Goal: Task Accomplishment & Management: Manage account settings

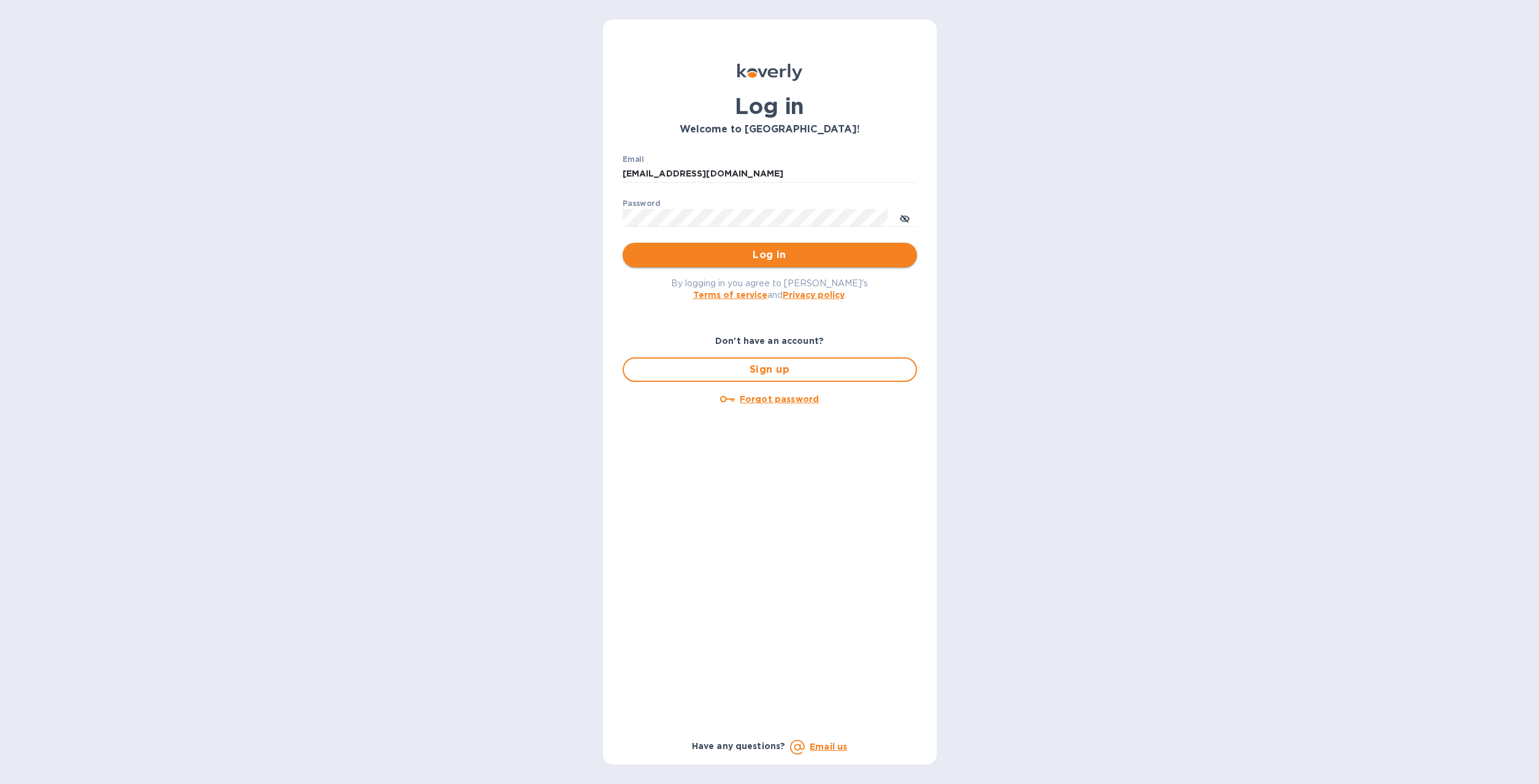
click at [706, 258] on span "Log in" at bounding box center [769, 255] width 275 height 15
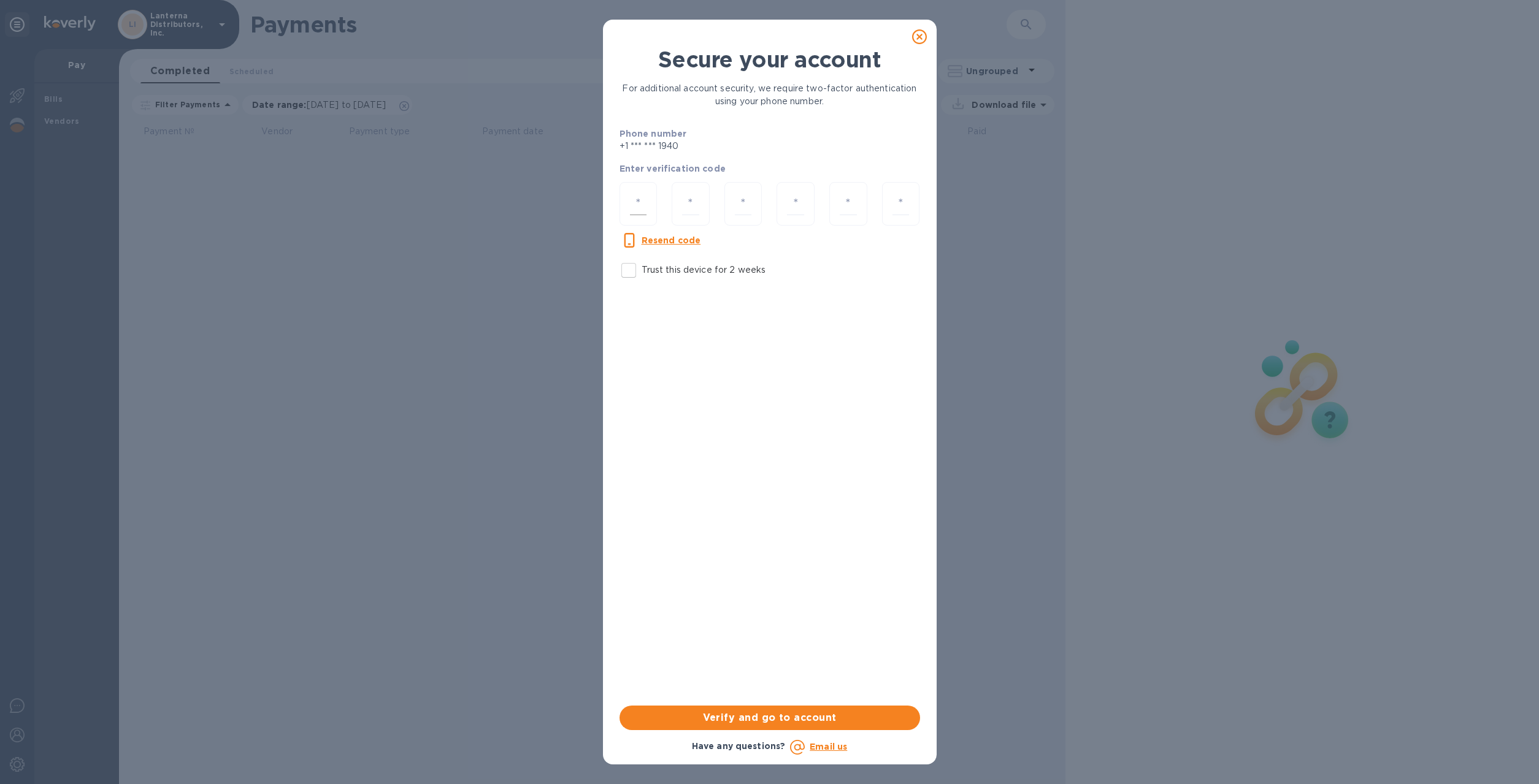
click at [637, 210] on input "number" at bounding box center [639, 203] width 17 height 23
type input "9"
type input "8"
type input "2"
type input "3"
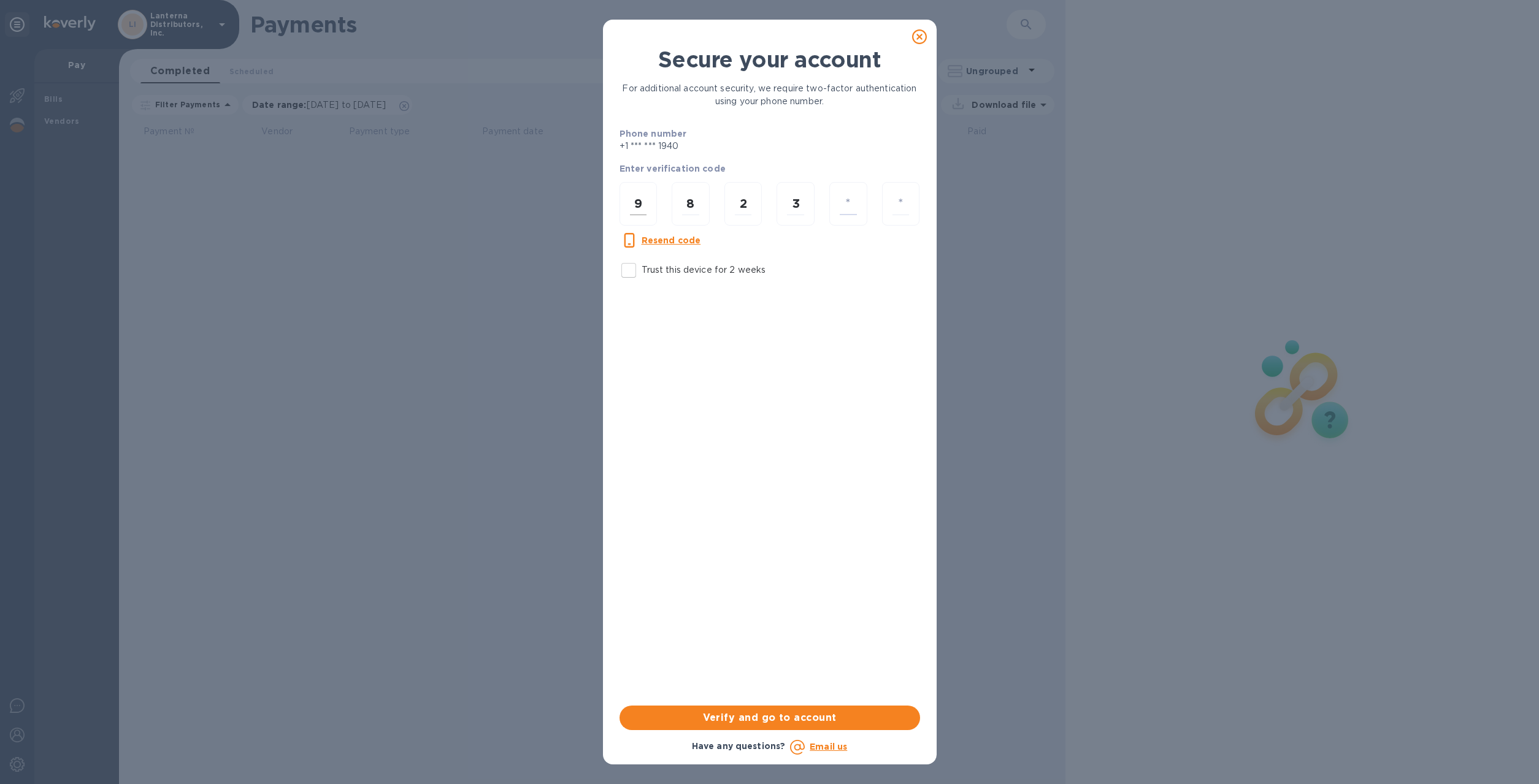
type input "8"
type input "7"
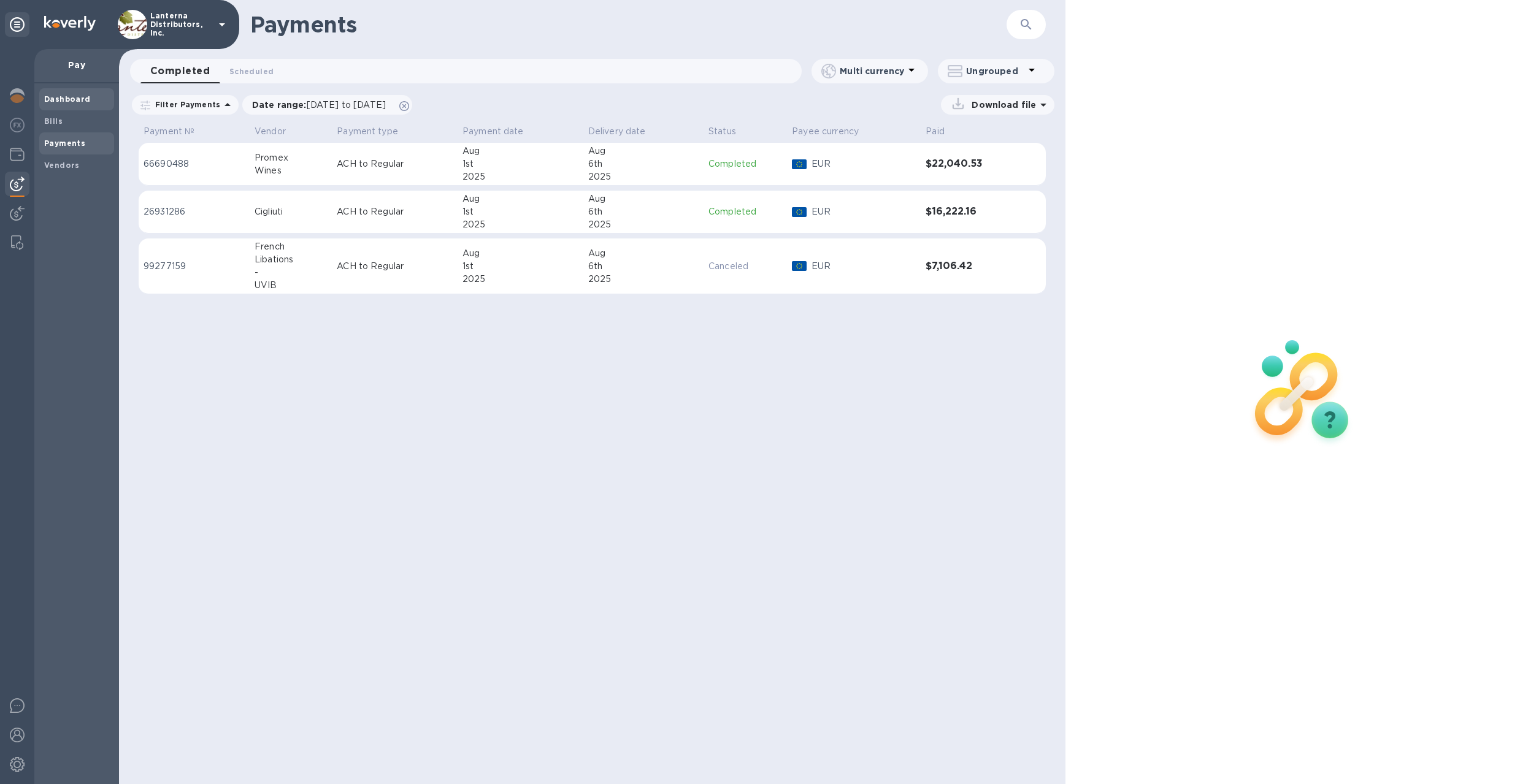
click at [73, 105] on span "Dashboard" at bounding box center [68, 99] width 47 height 12
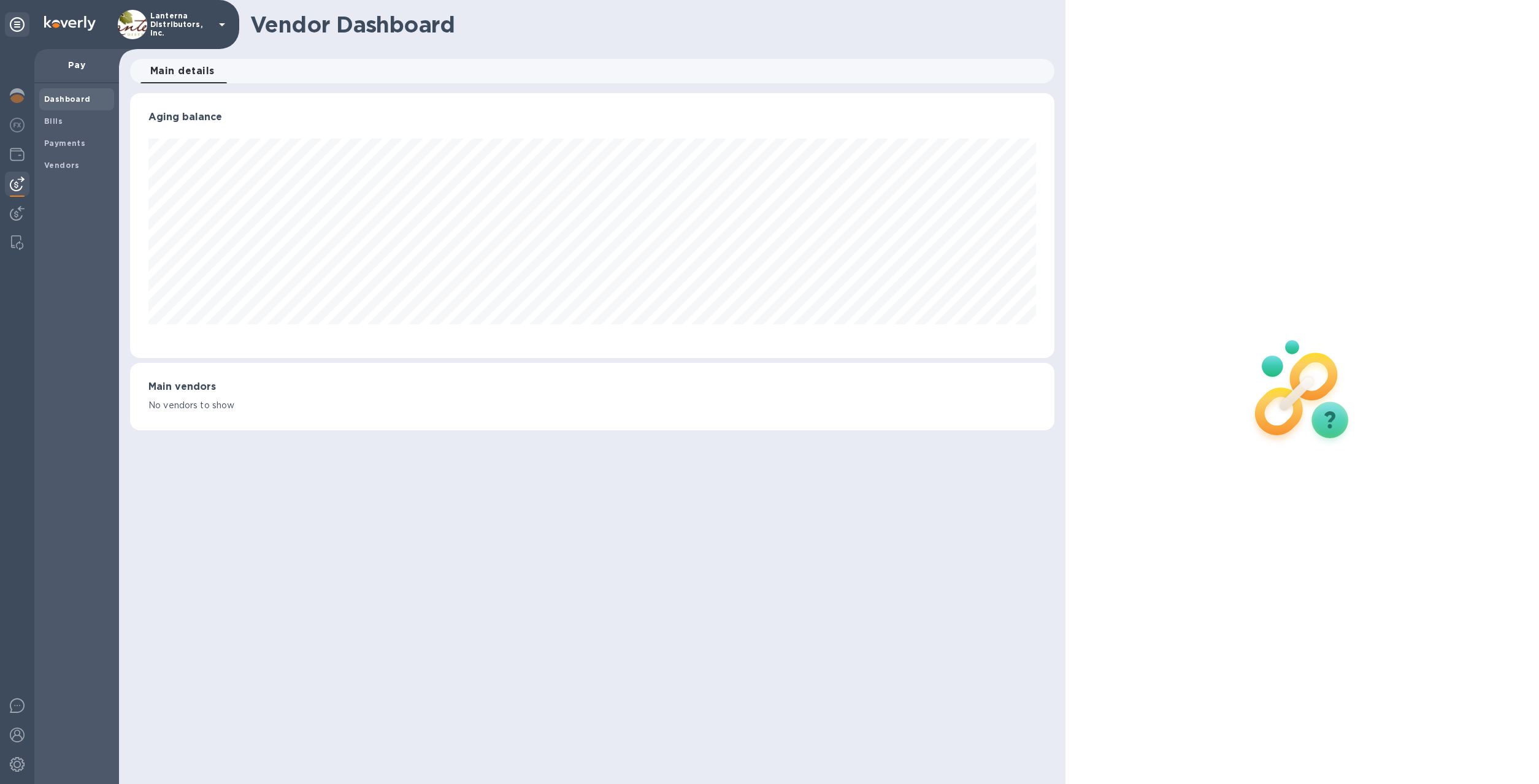
scroll to position [265, 925]
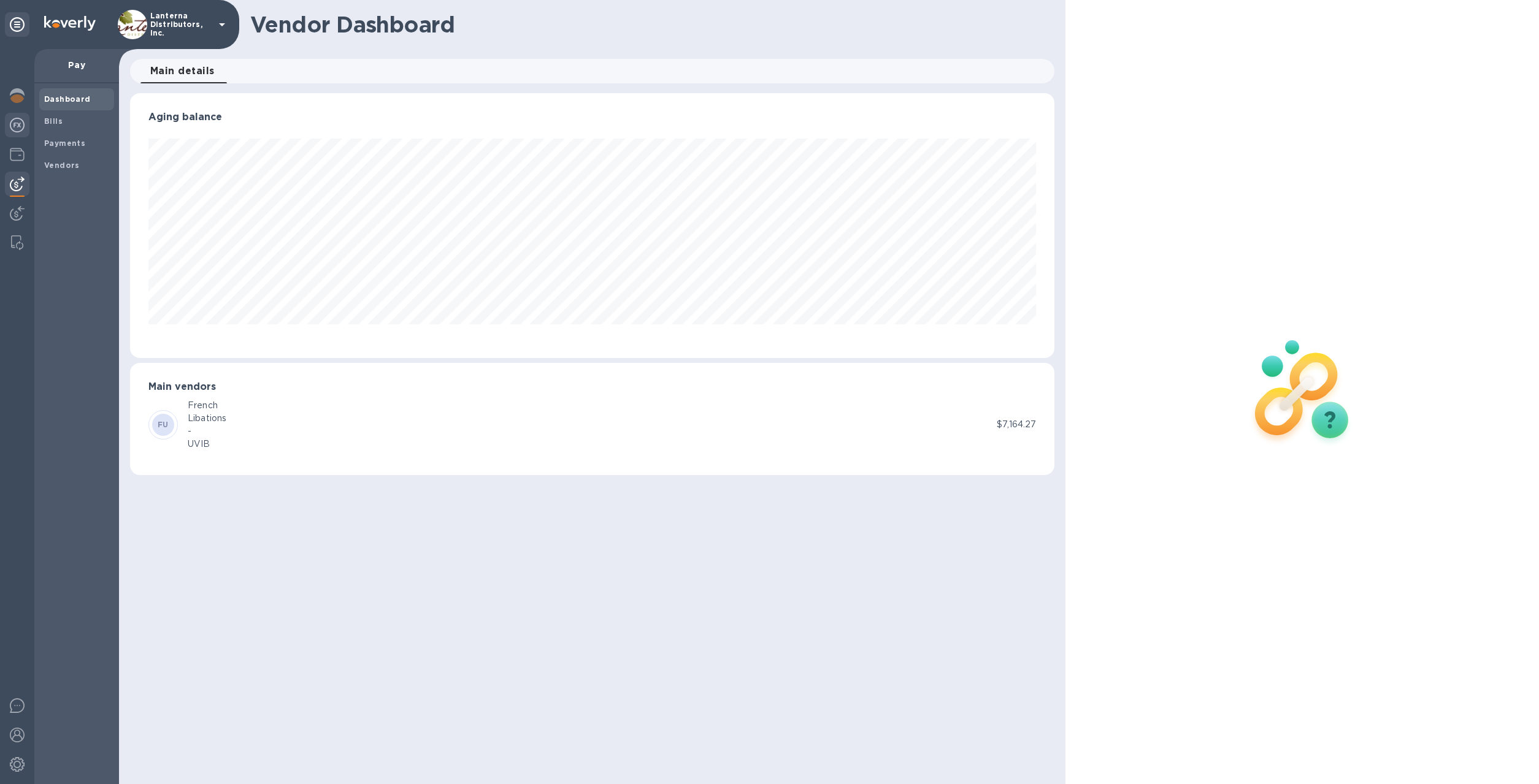
click at [15, 123] on img at bounding box center [17, 125] width 15 height 15
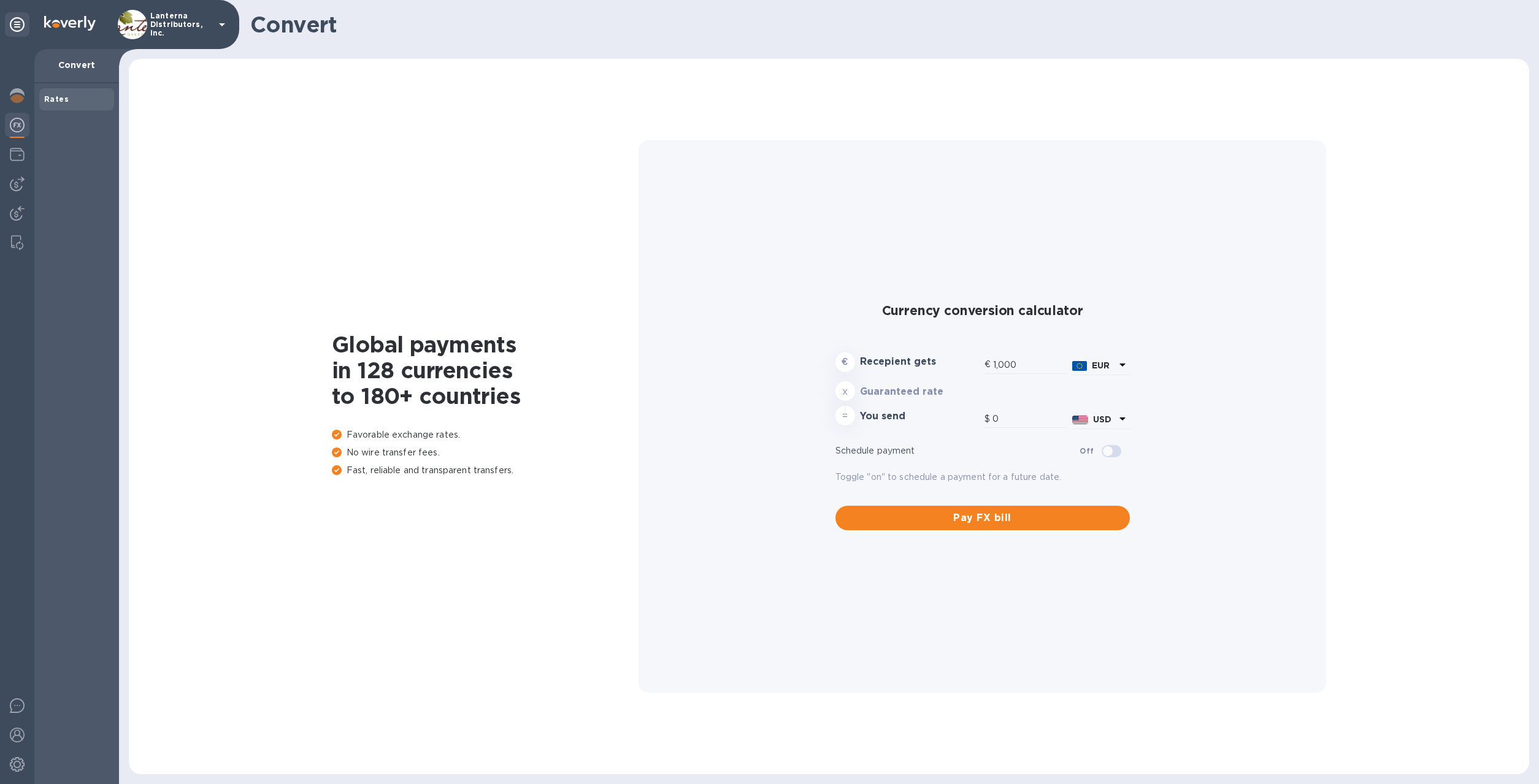
type input "1,170.63"
click at [17, 150] on img at bounding box center [17, 154] width 15 height 15
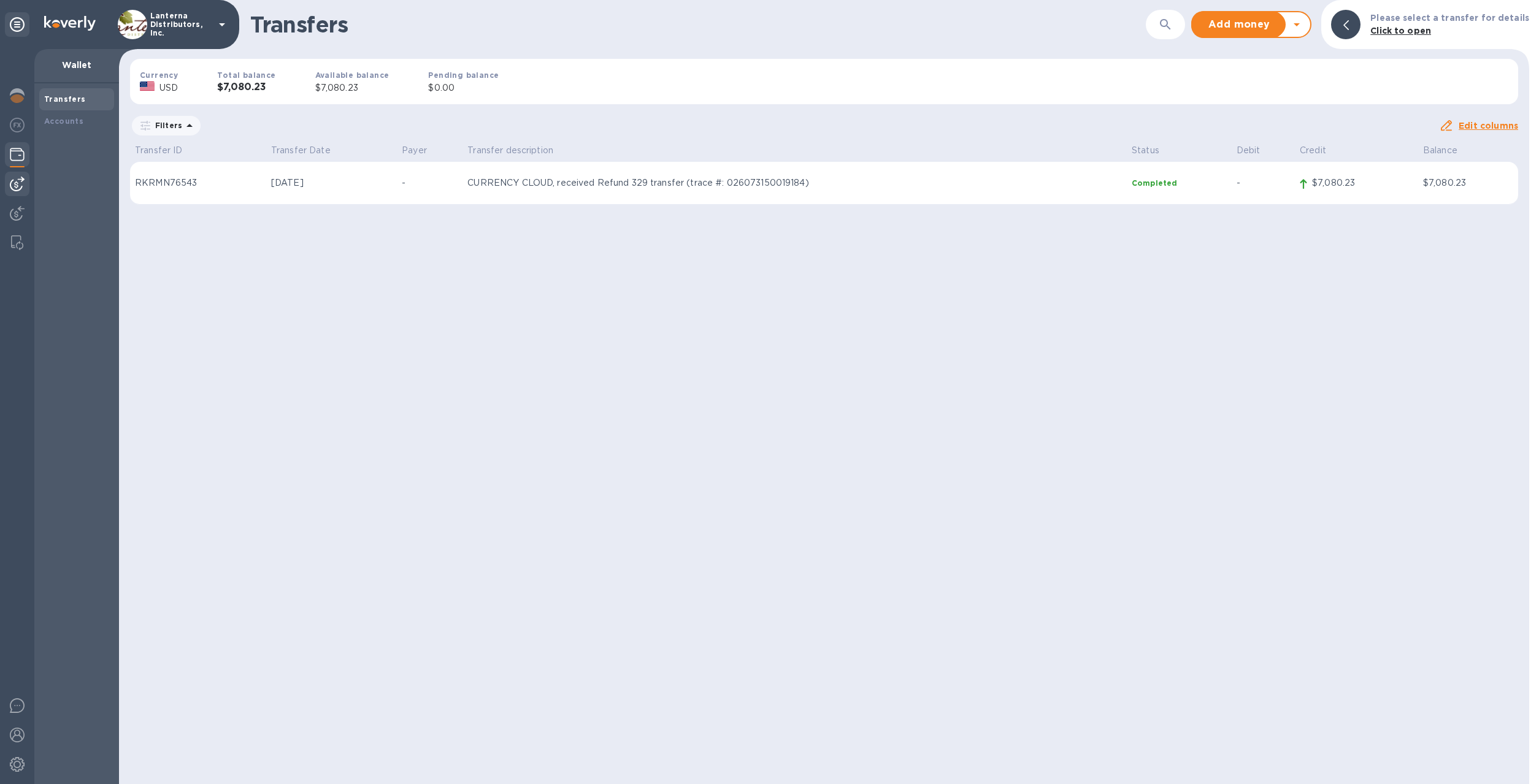
click at [18, 189] on img at bounding box center [17, 184] width 15 height 15
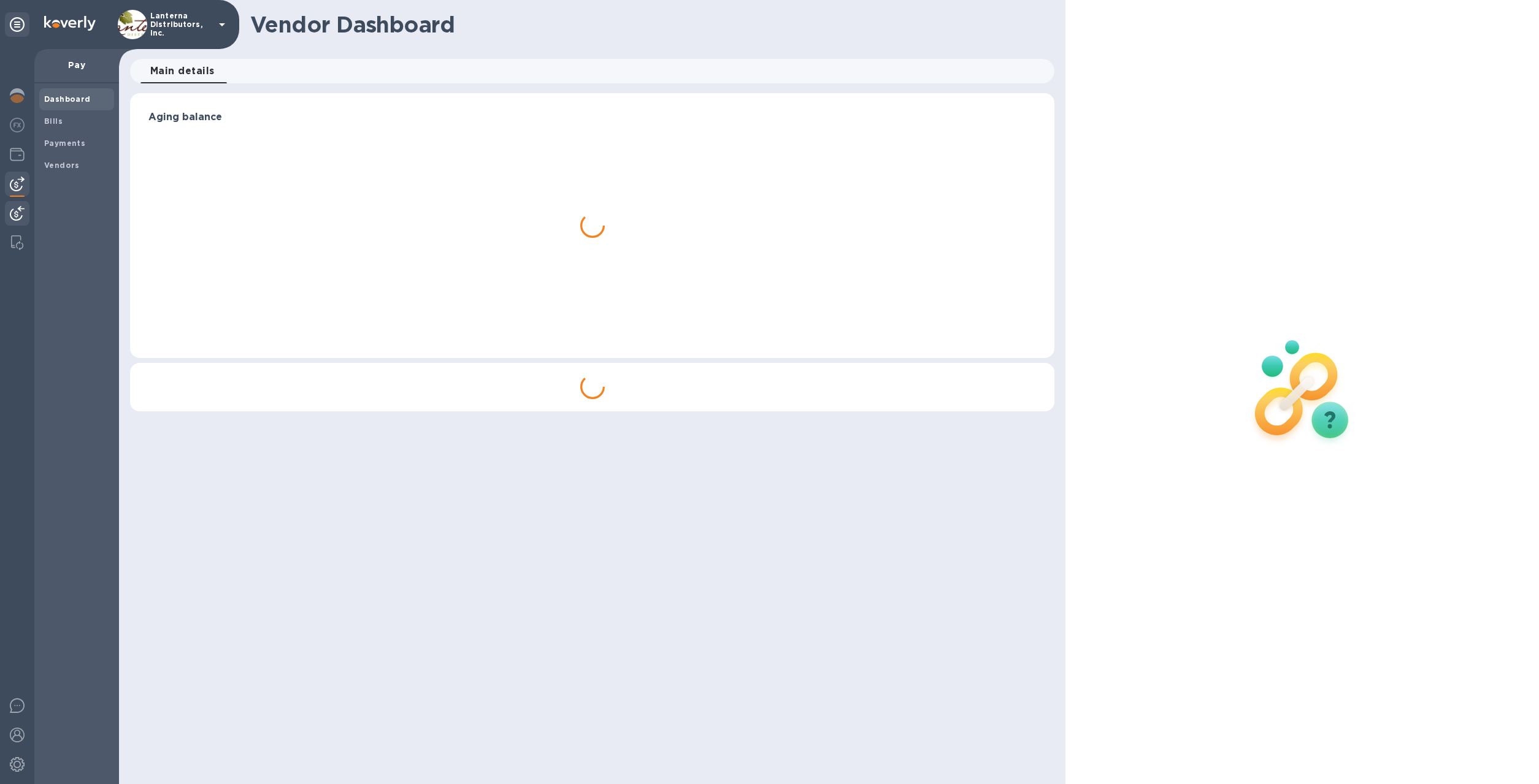
click at [14, 207] on img at bounding box center [17, 213] width 15 height 15
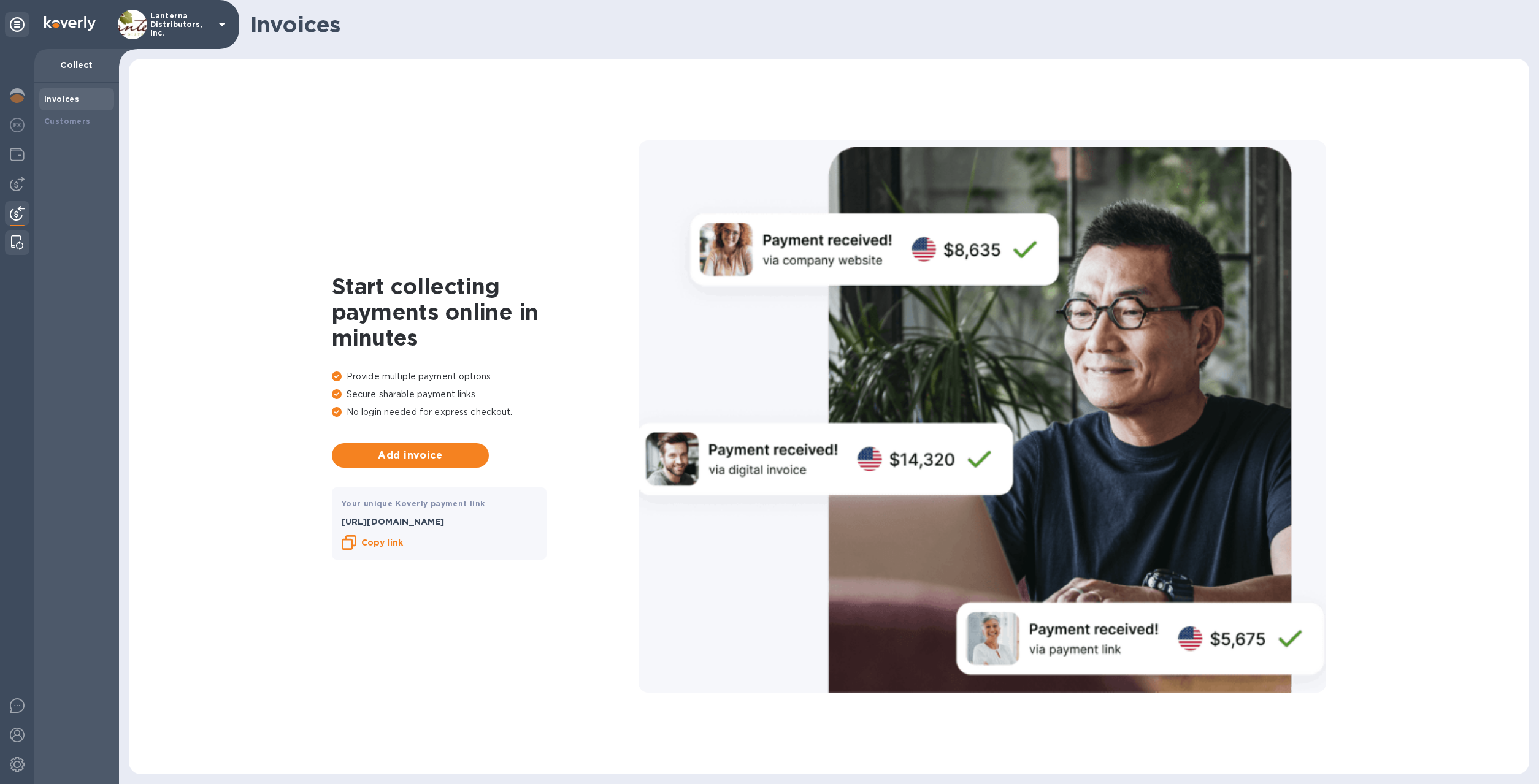
click at [12, 242] on img at bounding box center [17, 242] width 12 height 15
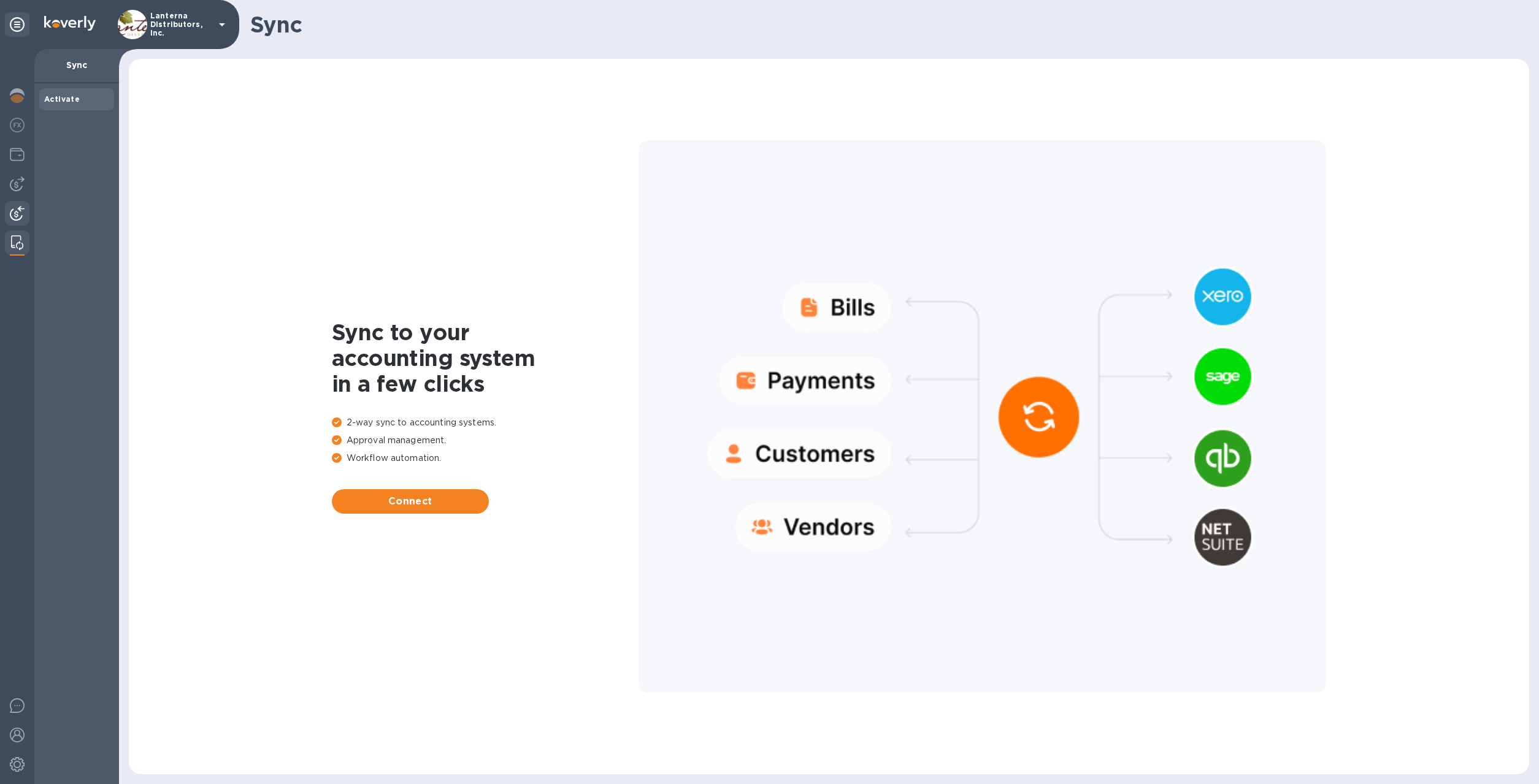
click at [17, 202] on div at bounding box center [17, 214] width 25 height 27
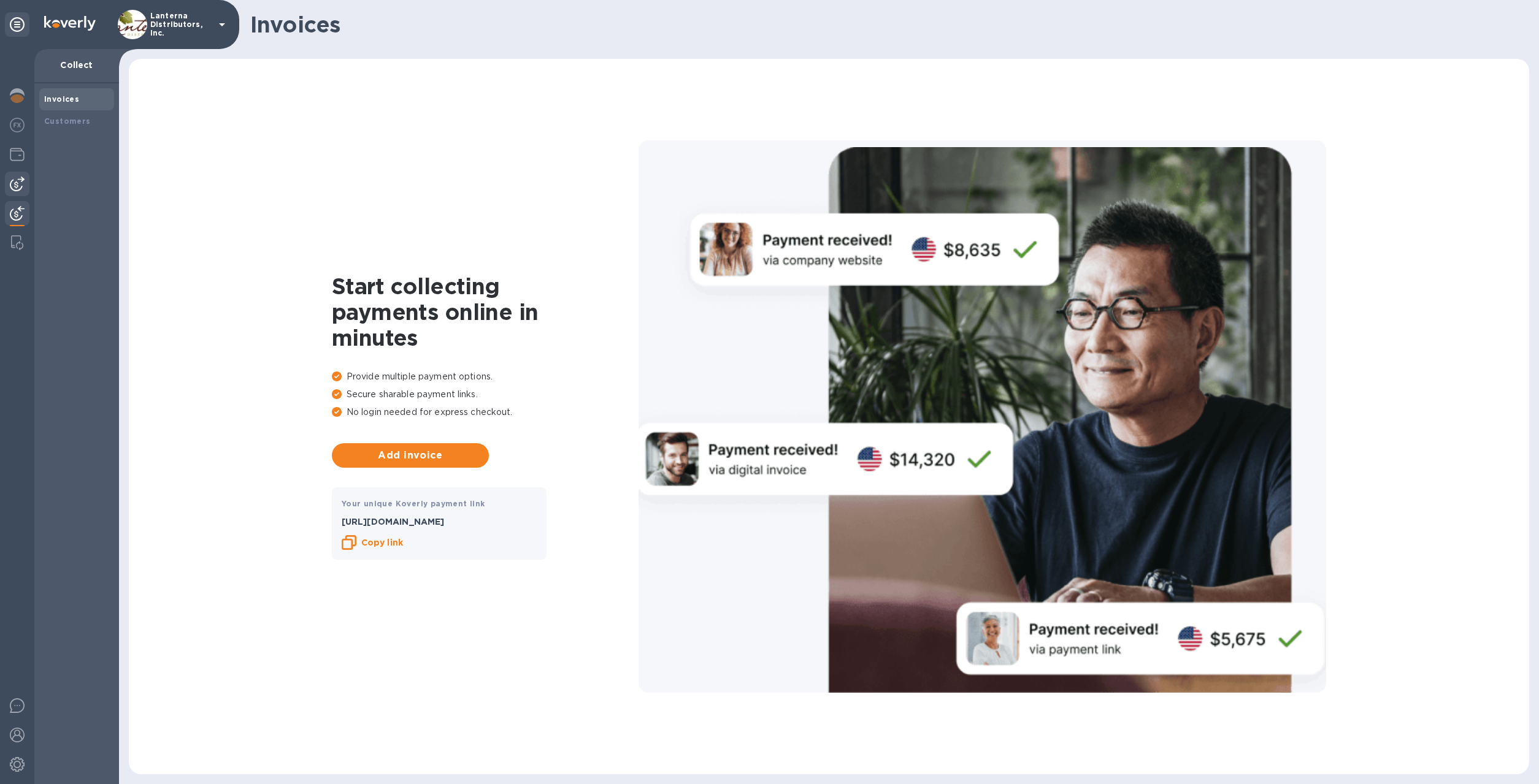
click at [17, 181] on img at bounding box center [17, 184] width 15 height 15
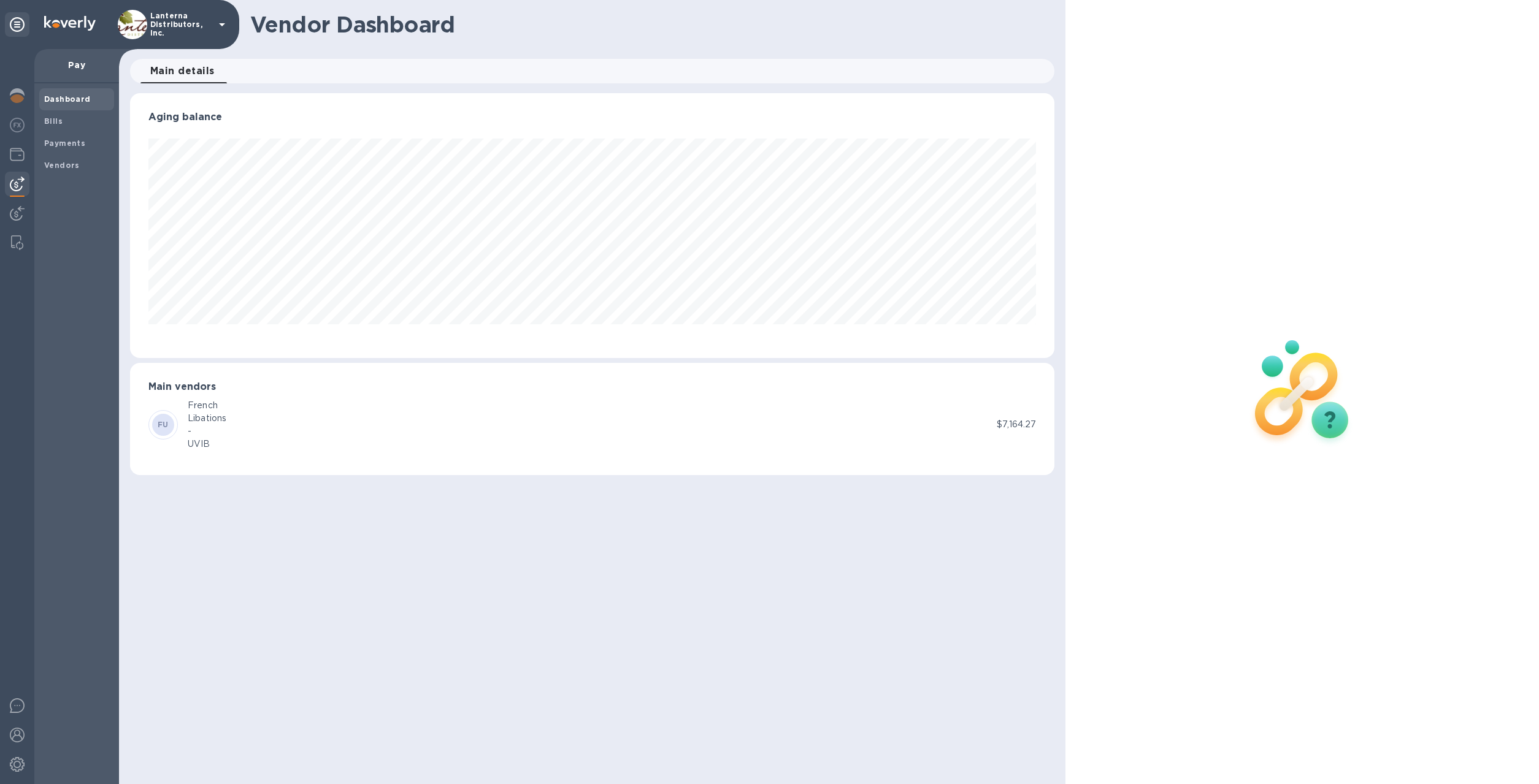
scroll to position [265, 925]
click at [17, 152] on img at bounding box center [17, 154] width 15 height 15
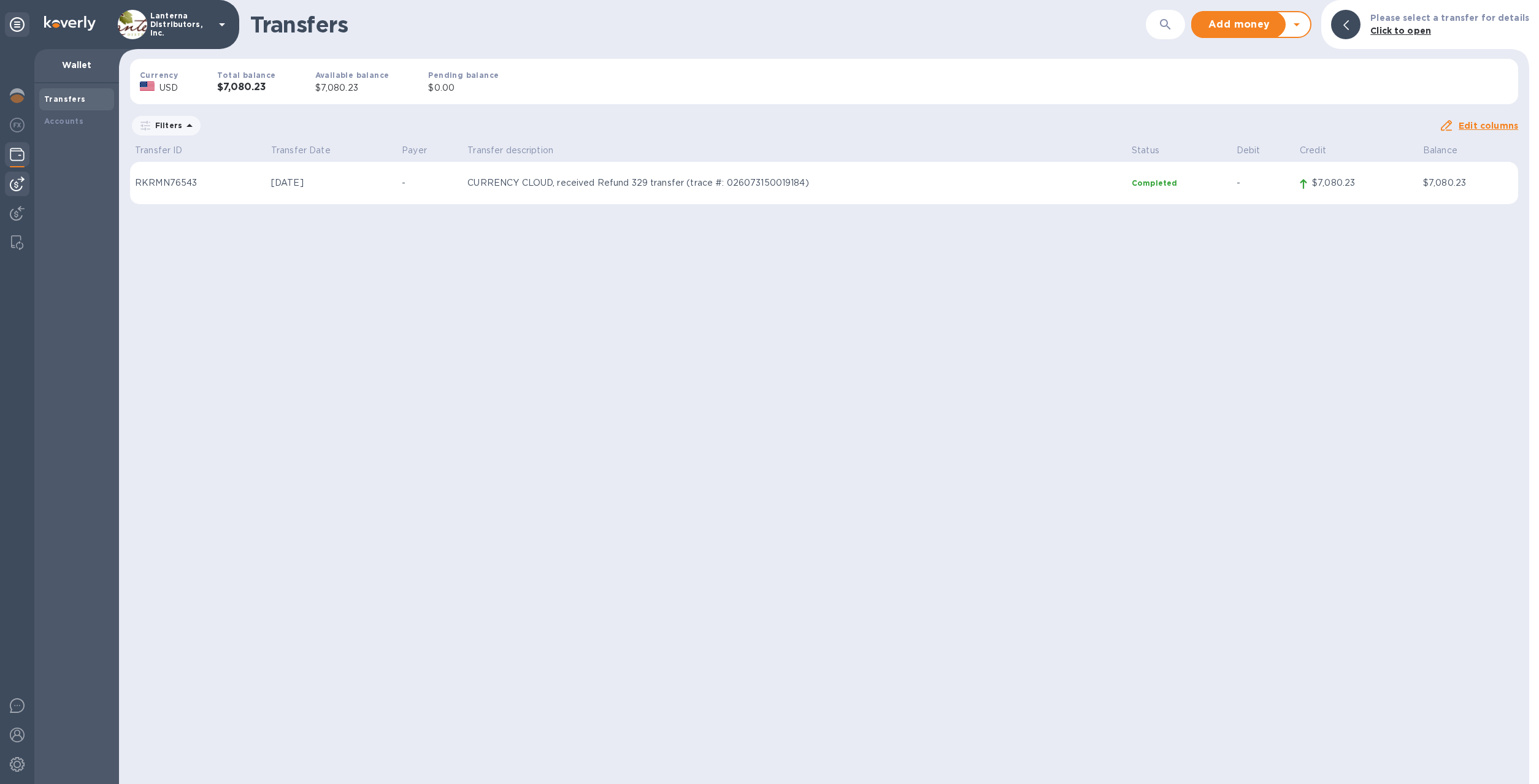
click at [17, 192] on div at bounding box center [17, 184] width 25 height 25
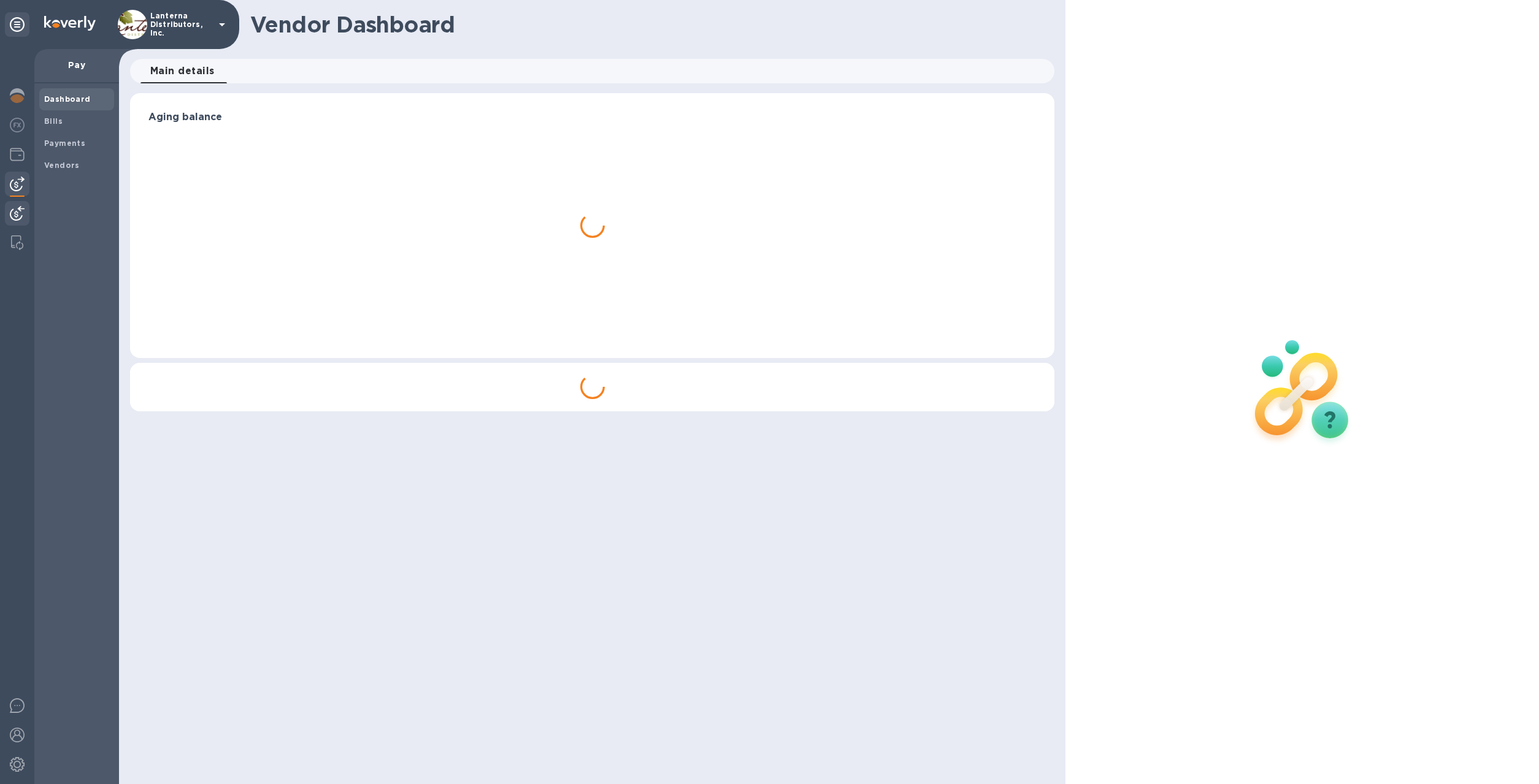
click at [17, 214] on img at bounding box center [17, 213] width 15 height 15
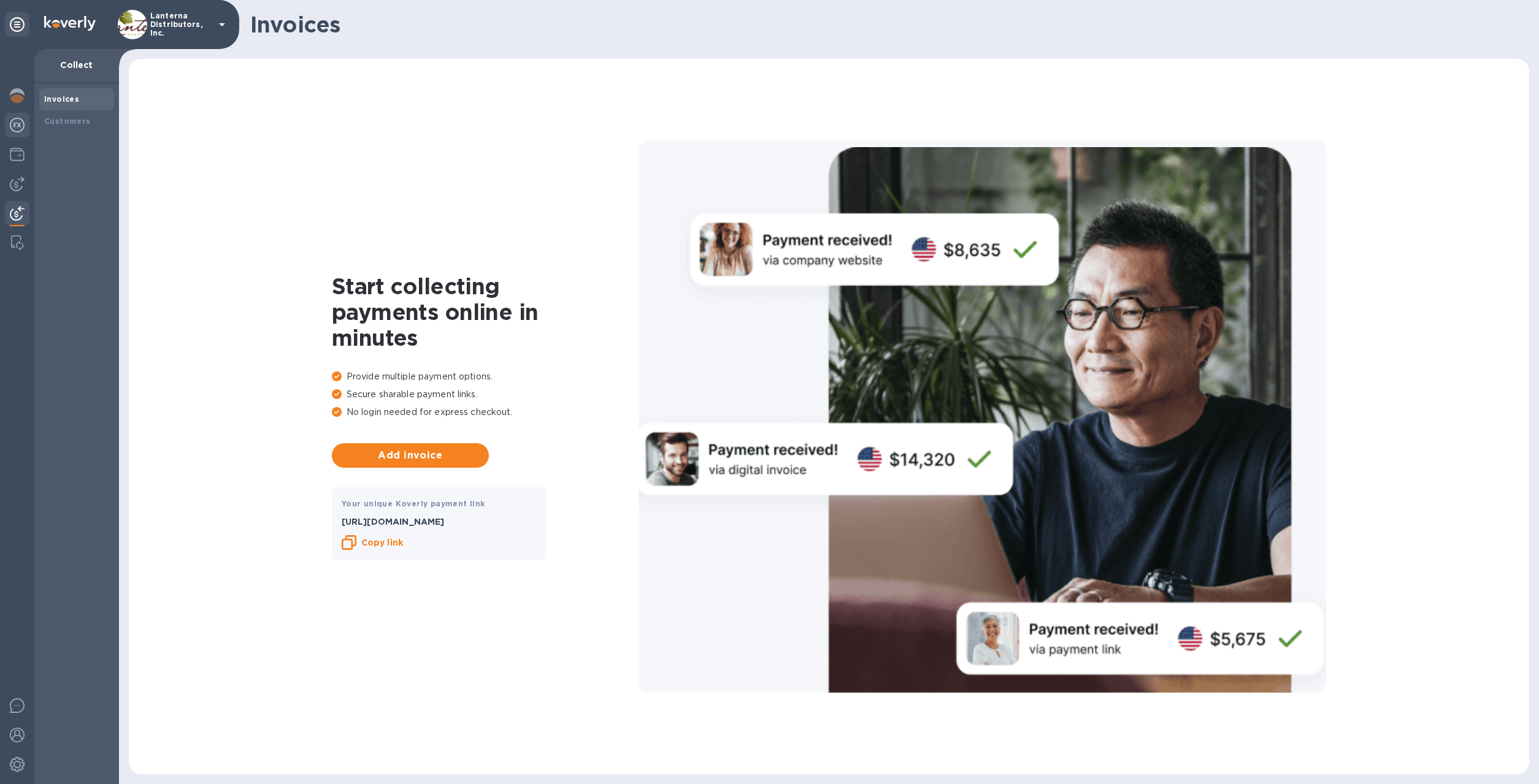
click at [25, 134] on div at bounding box center [17, 126] width 25 height 27
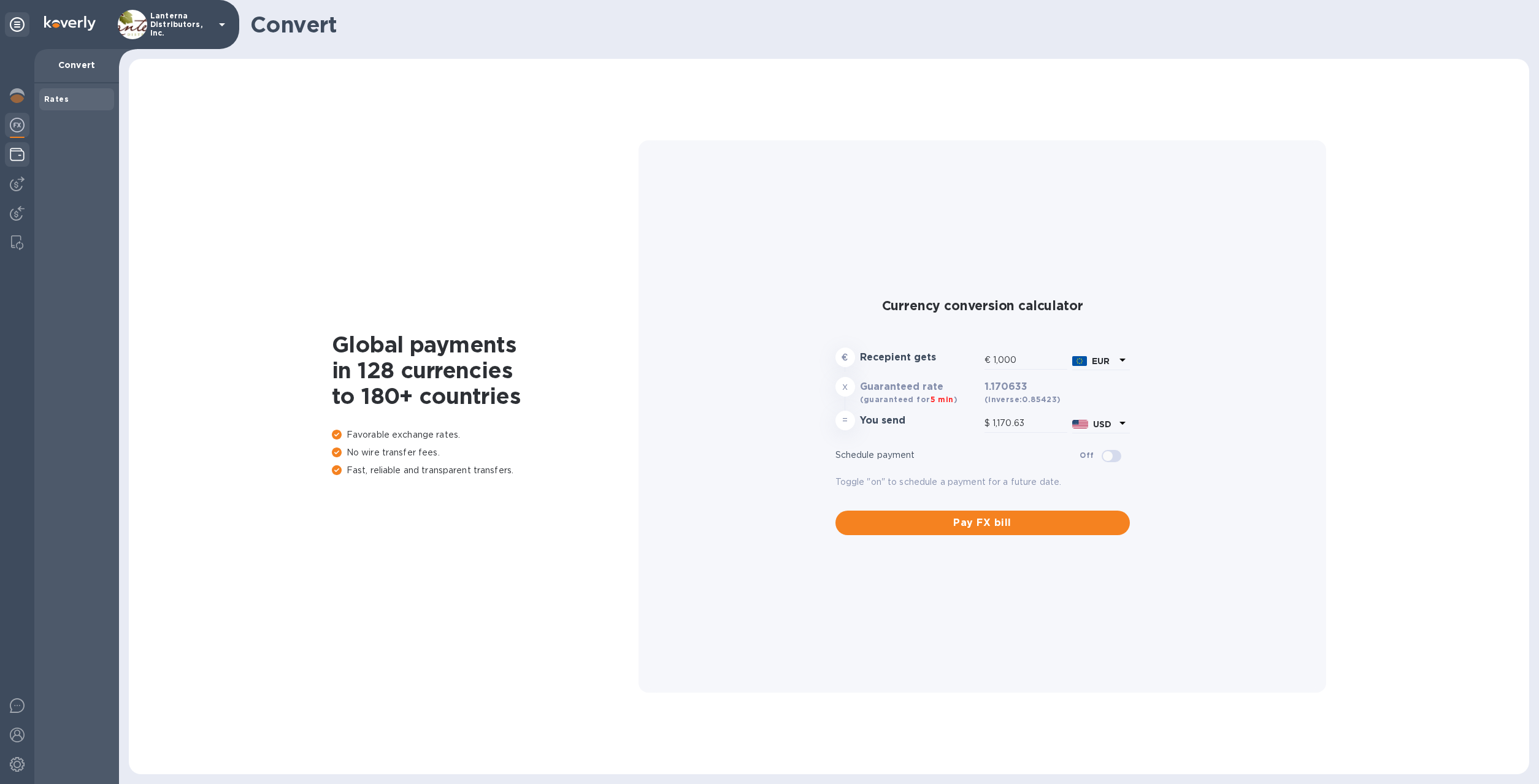
click at [19, 154] on img at bounding box center [17, 154] width 15 height 15
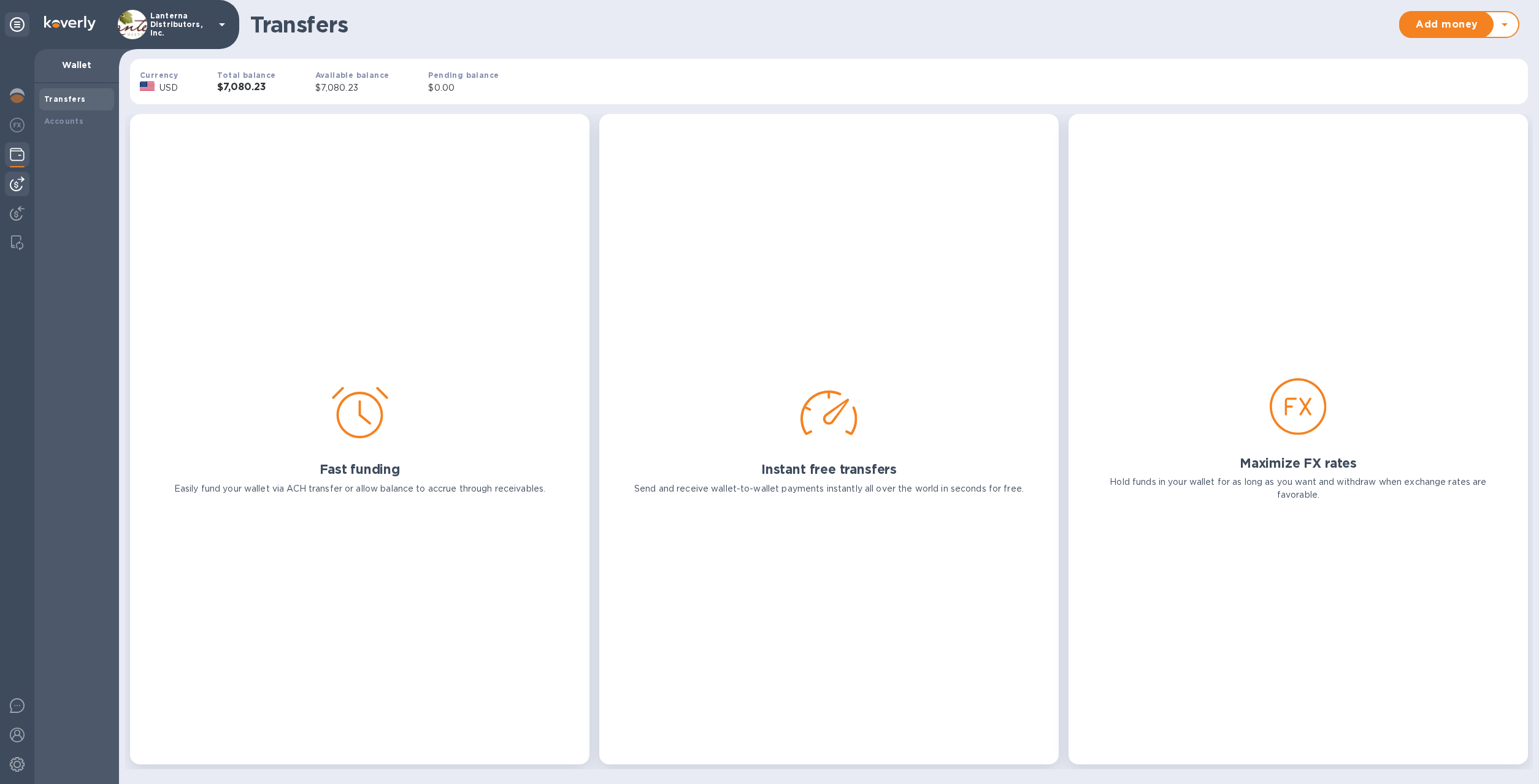
click at [17, 173] on div at bounding box center [17, 184] width 25 height 25
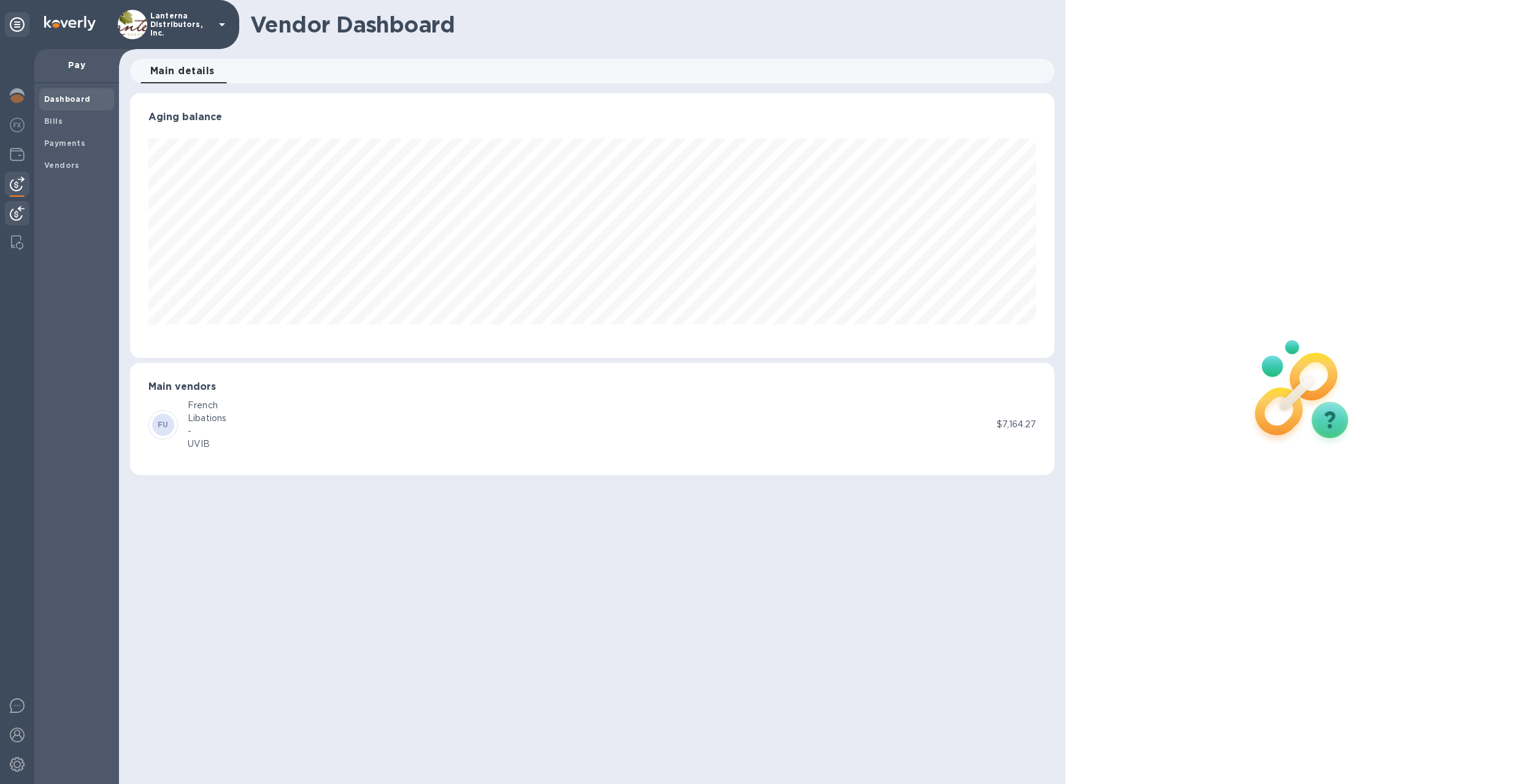
scroll to position [265, 925]
click at [17, 210] on img at bounding box center [17, 213] width 15 height 15
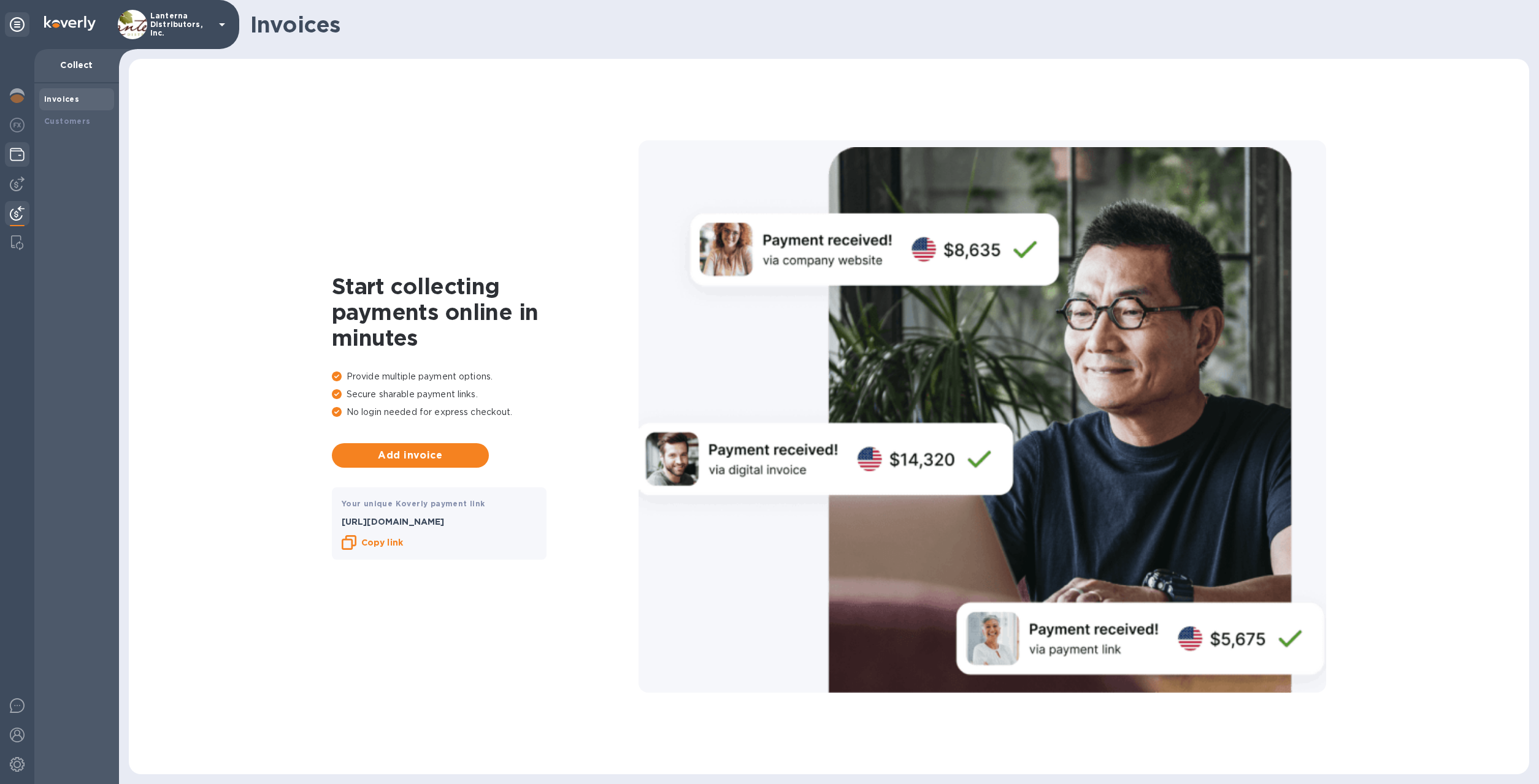
click at [21, 166] on div at bounding box center [17, 155] width 25 height 27
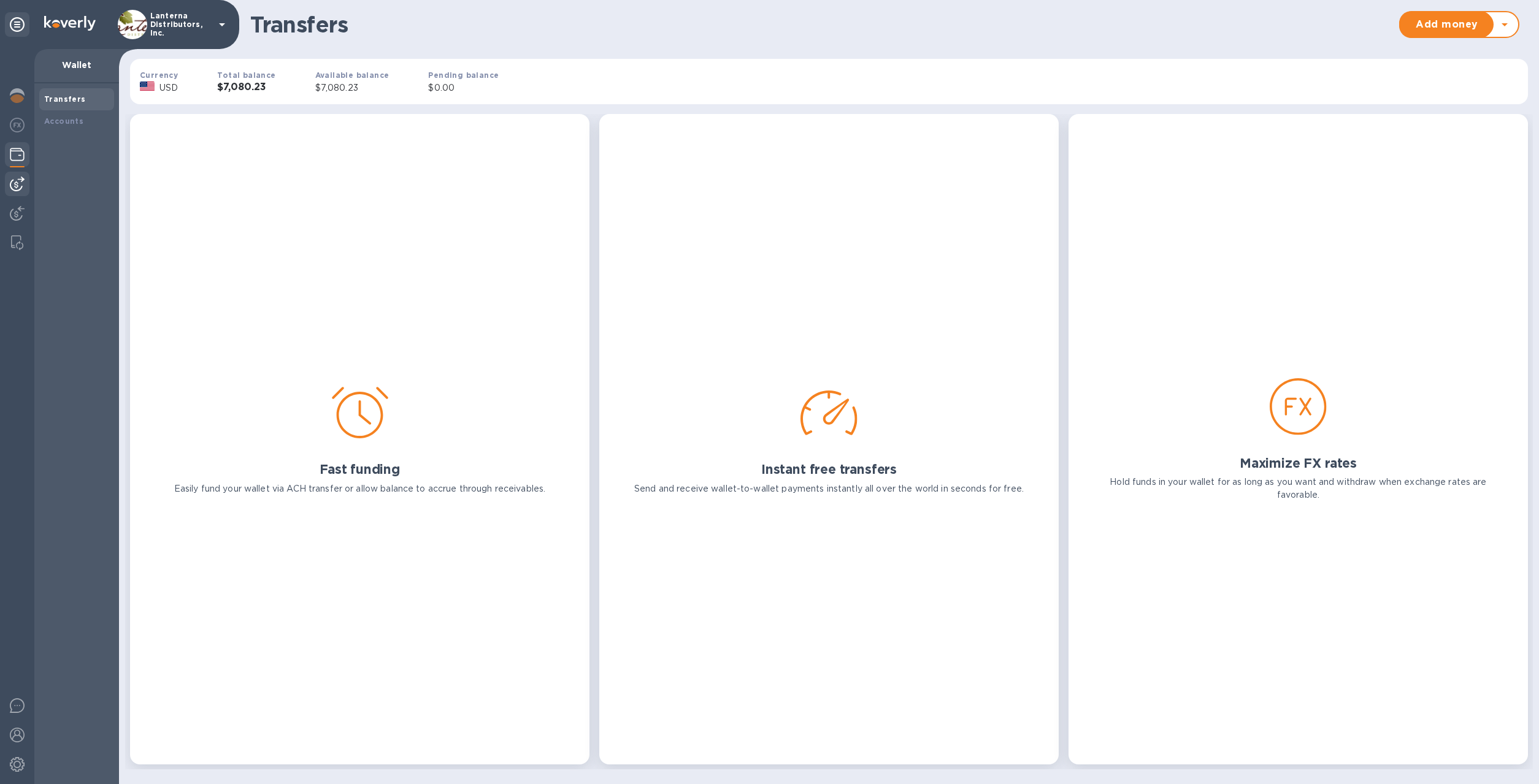
click at [18, 184] on img at bounding box center [17, 184] width 15 height 15
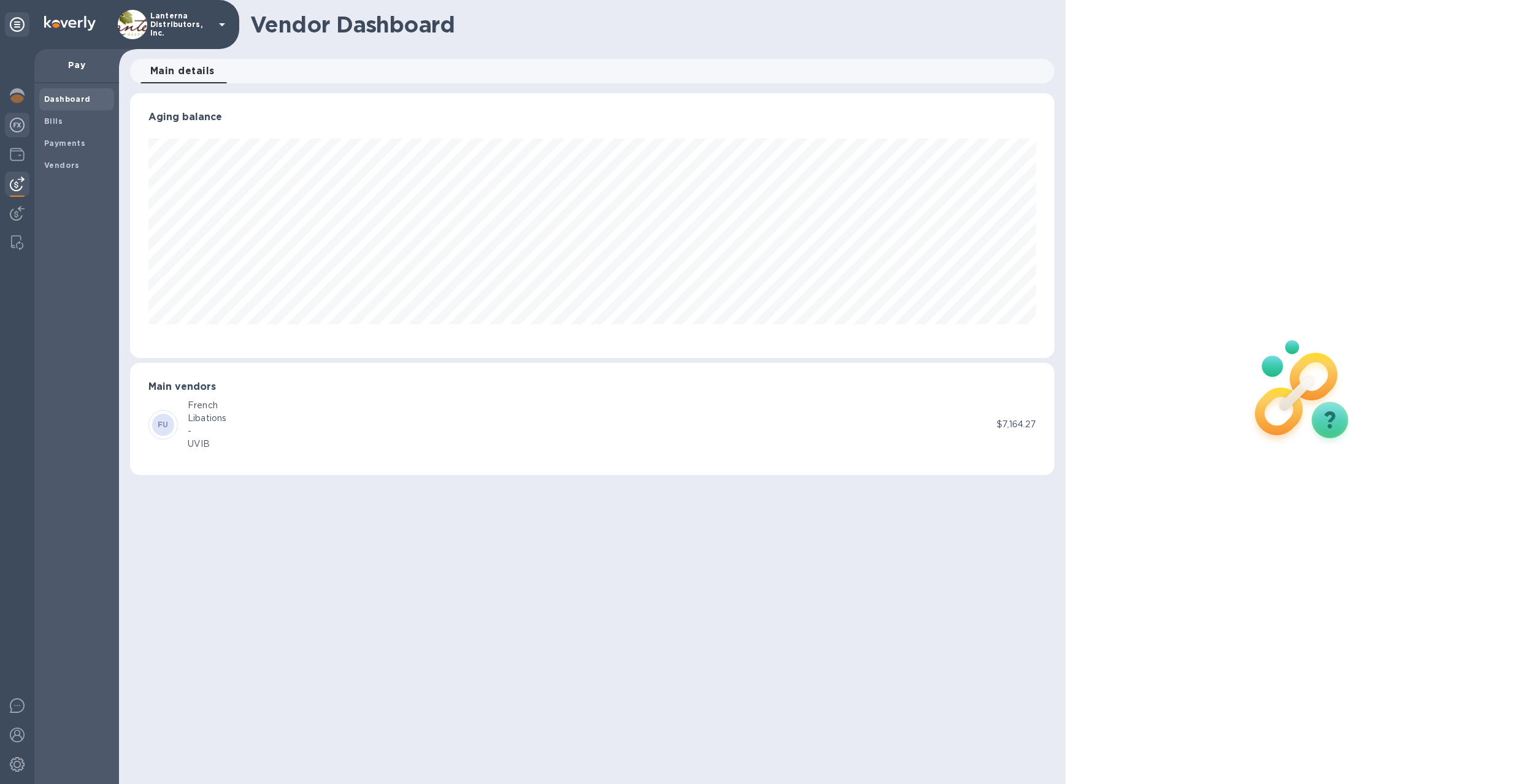
scroll to position [265, 925]
click at [20, 124] on img at bounding box center [17, 125] width 15 height 15
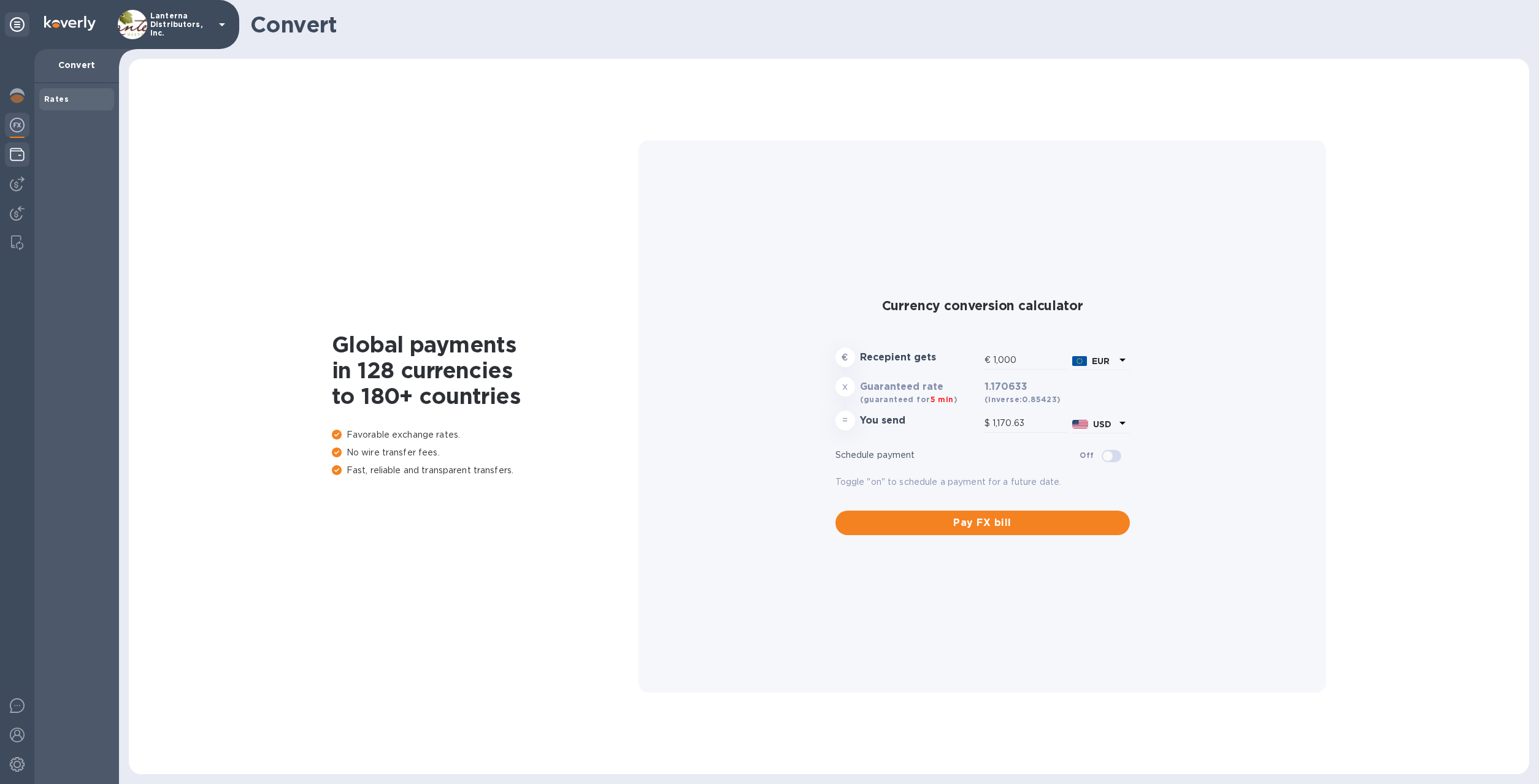
click at [20, 151] on img at bounding box center [17, 154] width 15 height 15
